Goal: Check status: Check status

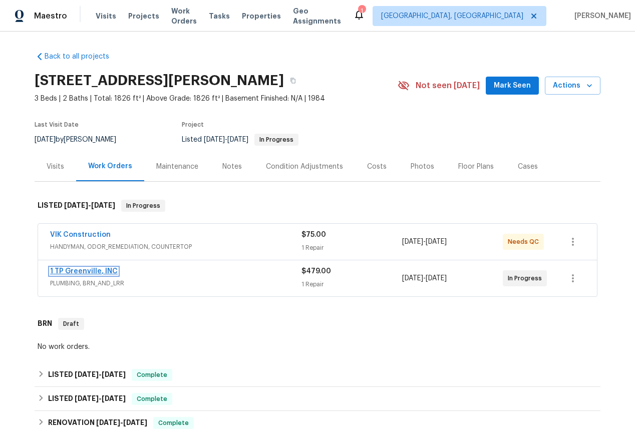
click at [79, 271] on link "1 TP Greenville, INC" at bounding box center [84, 271] width 68 height 7
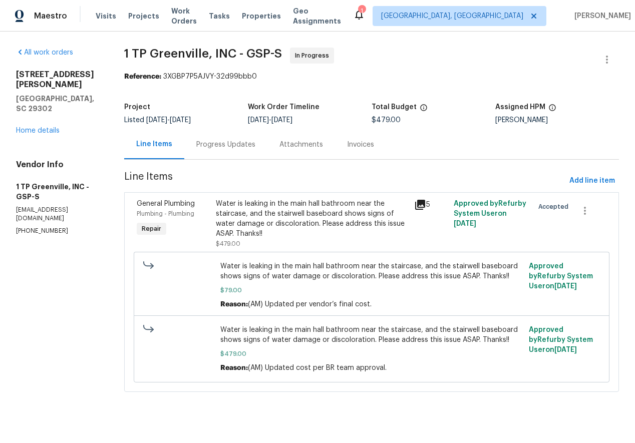
click at [199, 136] on div "Progress Updates" at bounding box center [225, 145] width 83 height 30
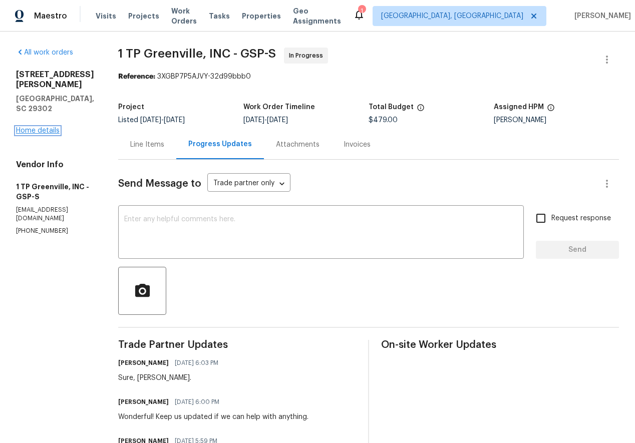
click at [43, 127] on link "Home details" at bounding box center [38, 130] width 44 height 7
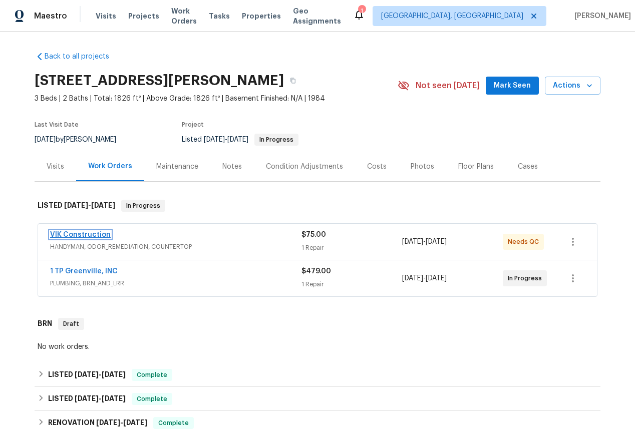
click at [88, 233] on link "VIK Construction" at bounding box center [80, 235] width 61 height 7
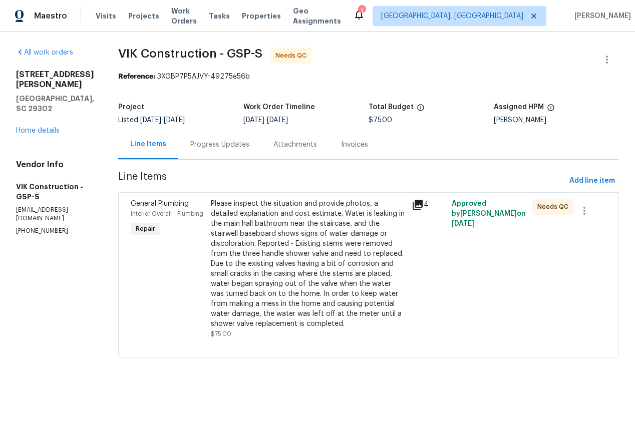
click at [243, 144] on div "Progress Updates" at bounding box center [219, 145] width 59 height 10
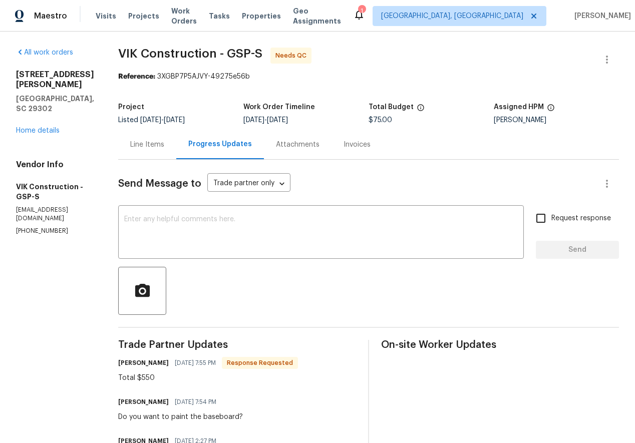
click at [164, 143] on div "Line Items" at bounding box center [147, 145] width 34 height 10
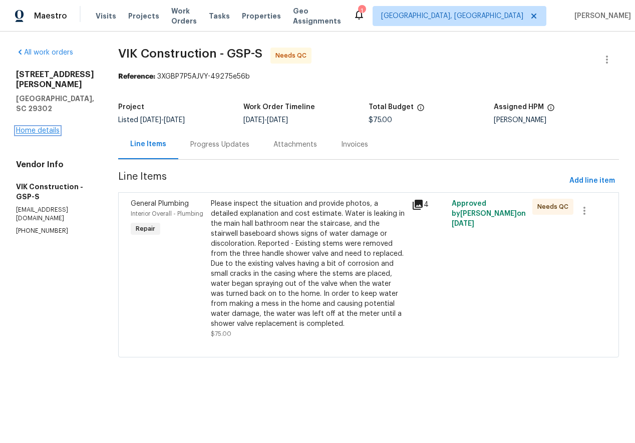
click at [49, 127] on link "Home details" at bounding box center [38, 130] width 44 height 7
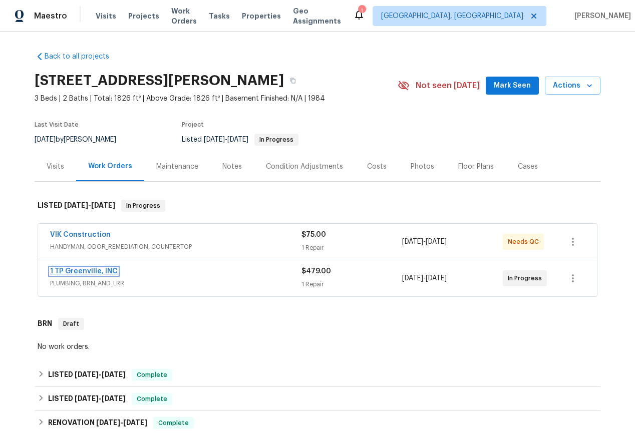
click at [74, 271] on link "1 TP Greenville, INC" at bounding box center [84, 271] width 68 height 7
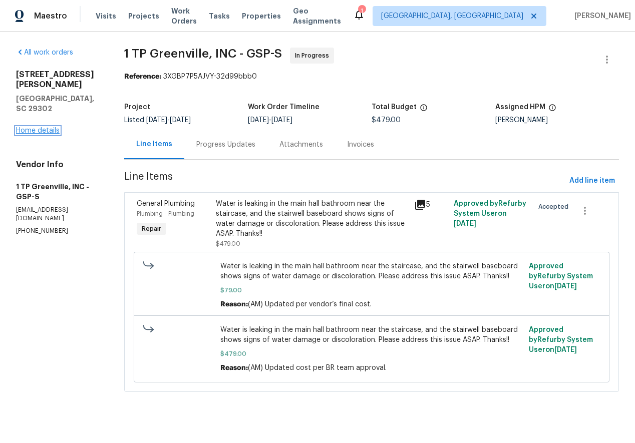
click at [46, 127] on link "Home details" at bounding box center [38, 130] width 44 height 7
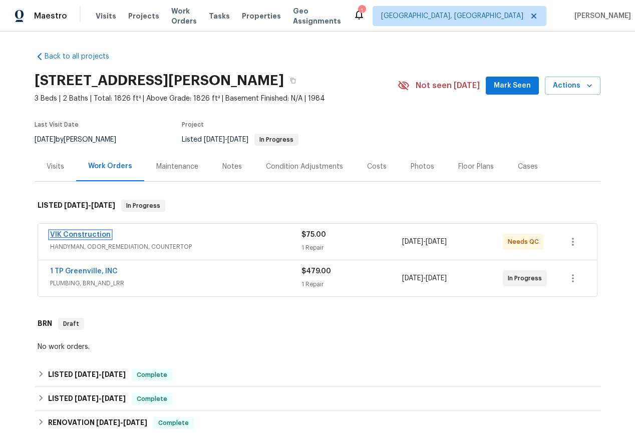
click at [83, 234] on link "VIK Construction" at bounding box center [80, 235] width 61 height 7
click at [69, 238] on link "VIK Construction" at bounding box center [80, 235] width 61 height 7
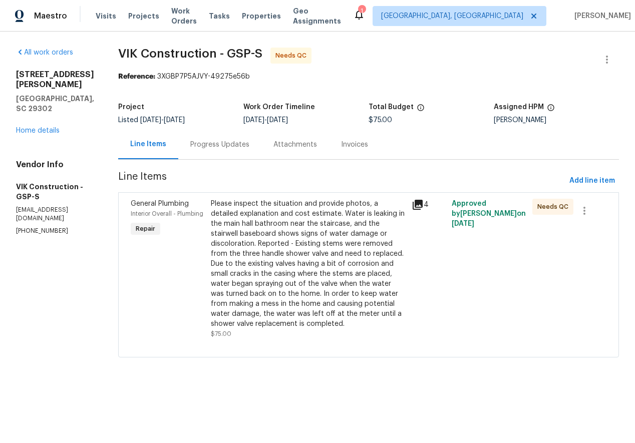
click at [233, 148] on div "Progress Updates" at bounding box center [219, 145] width 59 height 10
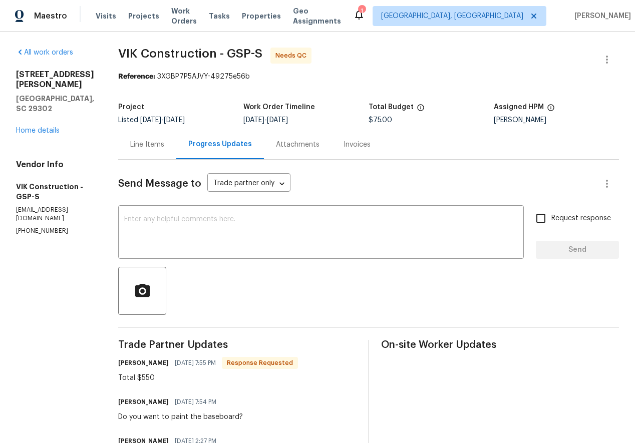
scroll to position [146, 0]
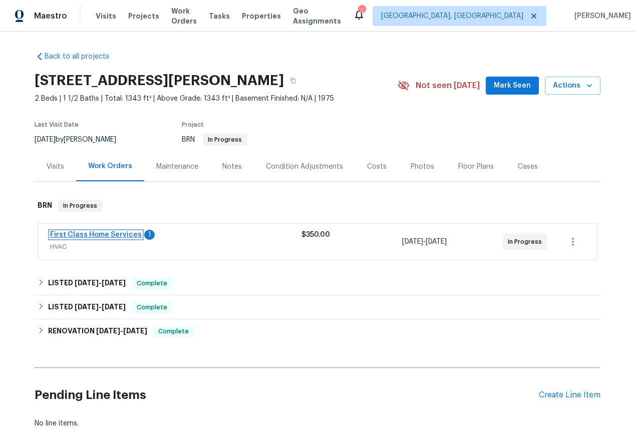
click at [86, 235] on link "First Class Home Services" at bounding box center [96, 235] width 92 height 7
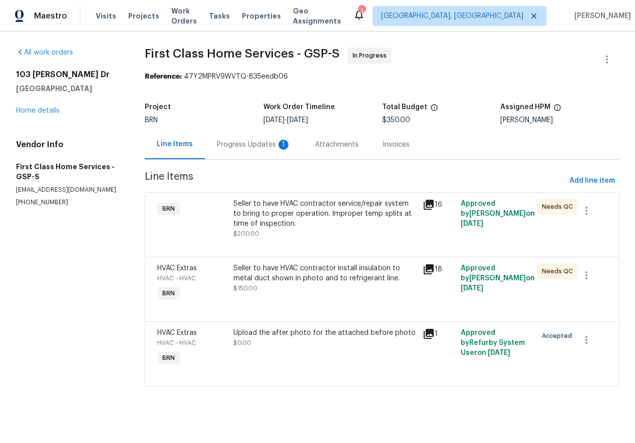
click at [19, 99] on div "103 Gilstrap Dr Greenville, SC 29609 Home details" at bounding box center [68, 93] width 105 height 46
click at [33, 108] on link "Home details" at bounding box center [38, 110] width 44 height 7
